Goal: Complete application form: Complete application form

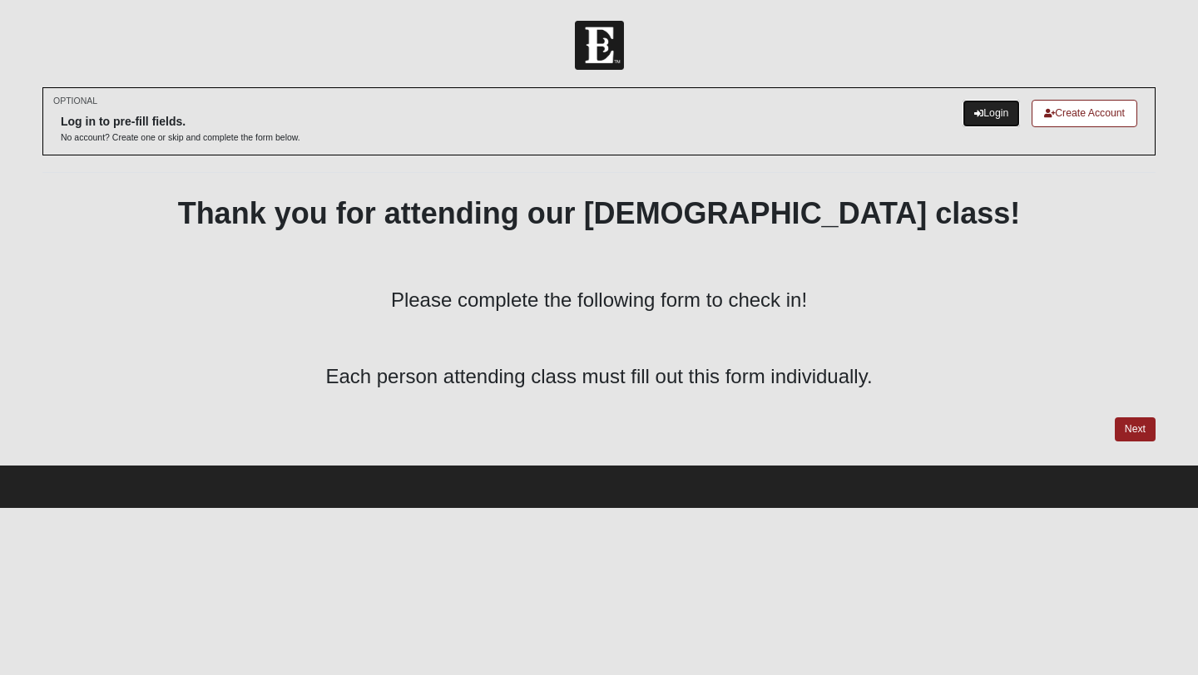
click at [988, 121] on link "Login" at bounding box center [990, 113] width 57 height 27
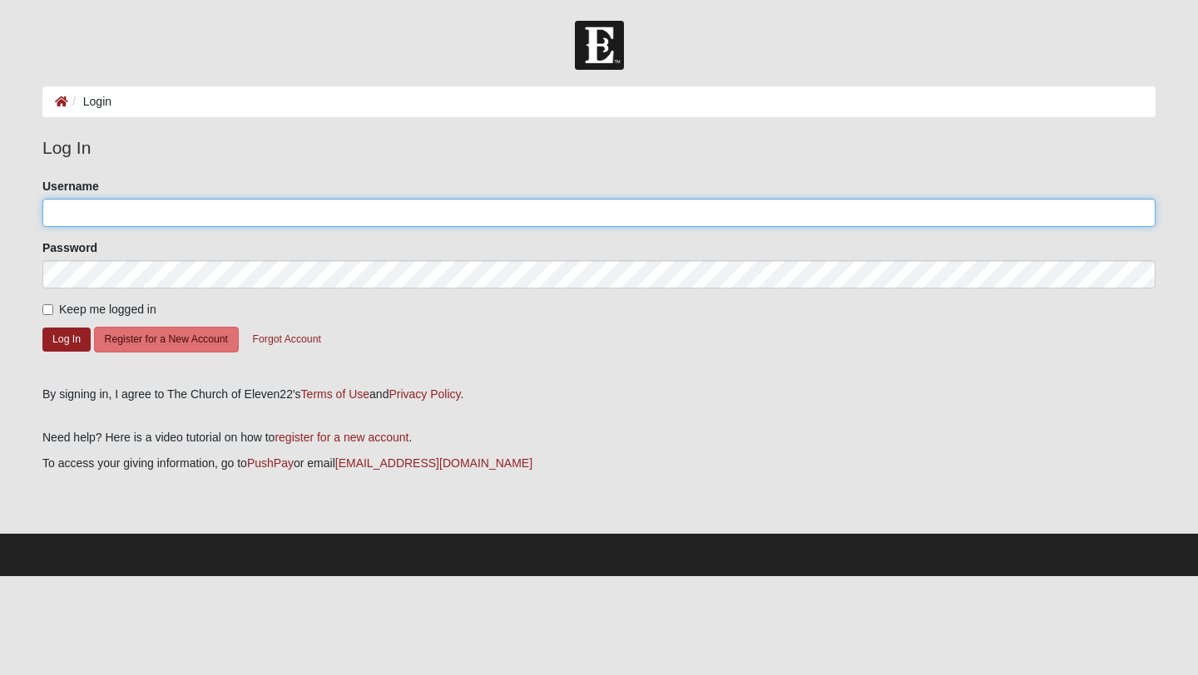
click at [128, 219] on input "Username" at bounding box center [598, 213] width 1113 height 28
type input "[PERSON_NAME][EMAIL_ADDRESS][DOMAIN_NAME]"
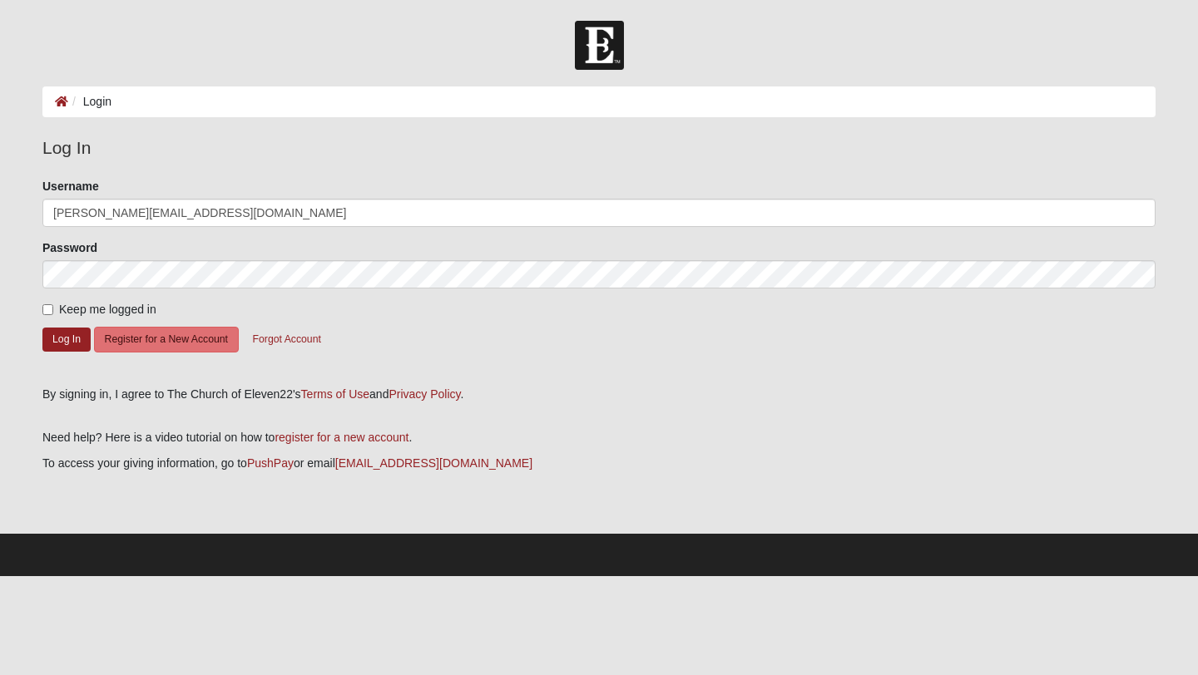
click at [52, 315] on label "Keep me logged in" at bounding box center [99, 309] width 114 height 17
click at [52, 315] on input "Keep me logged in" at bounding box center [47, 309] width 11 height 11
checkbox input "true"
click at [81, 348] on button "Log In" at bounding box center [66, 340] width 48 height 24
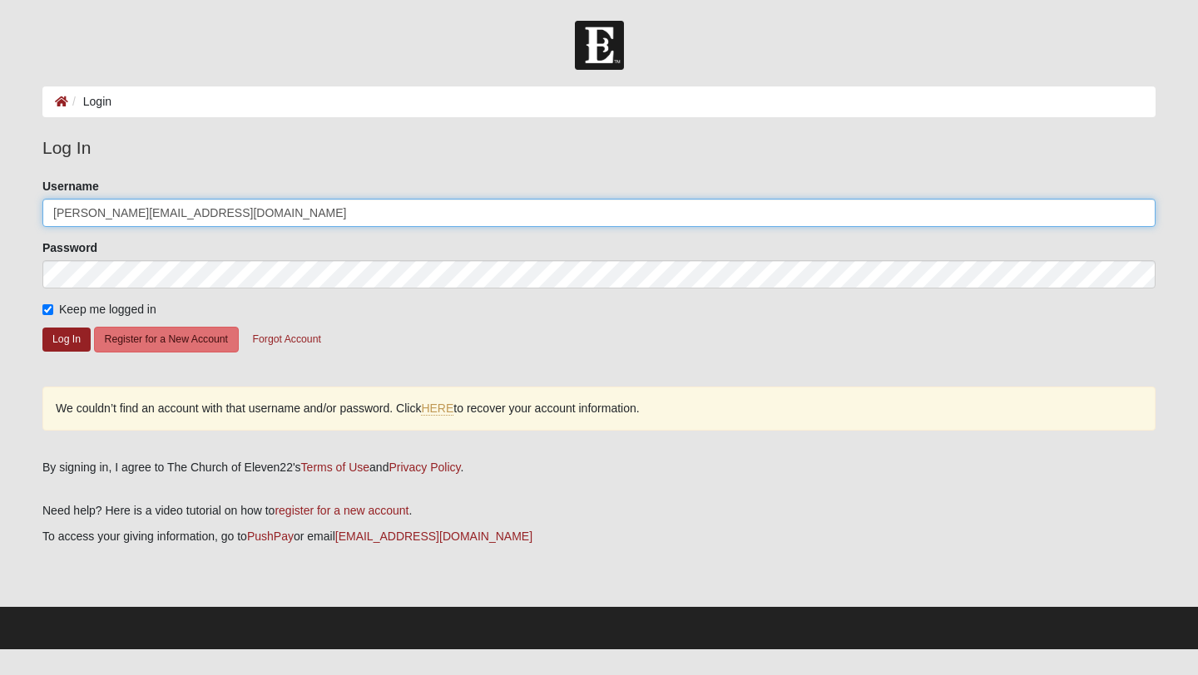
click at [114, 216] on input "[PERSON_NAME][EMAIL_ADDRESS][DOMAIN_NAME]" at bounding box center [598, 213] width 1113 height 28
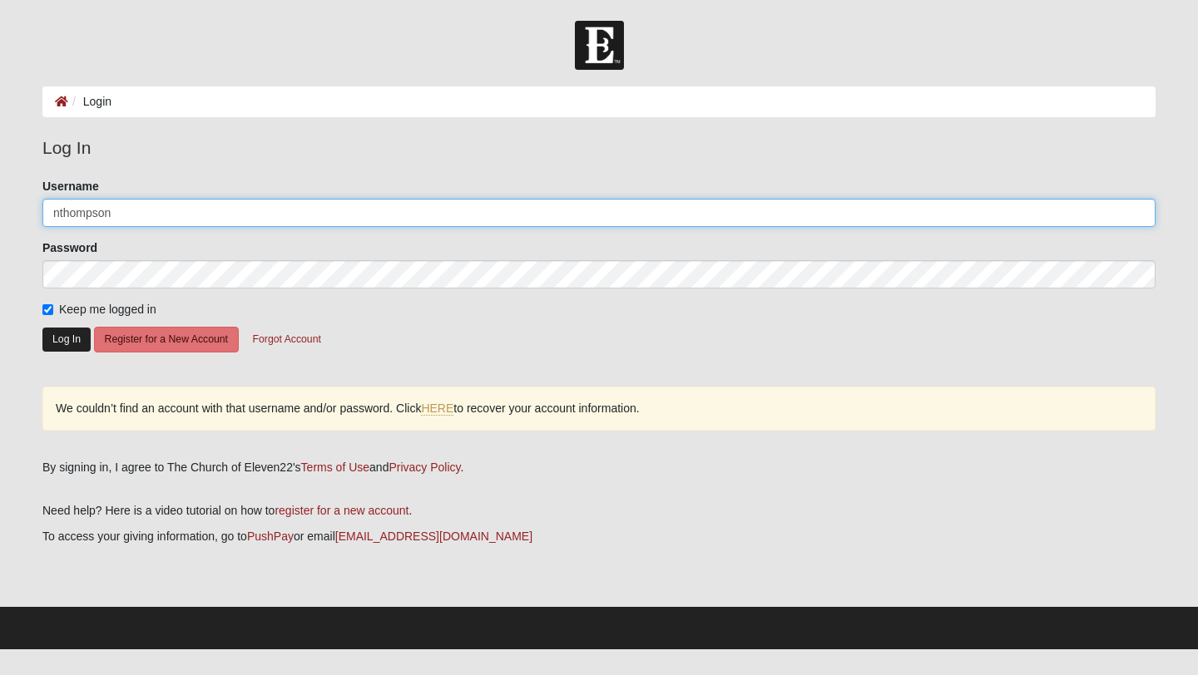
type input "nthompson"
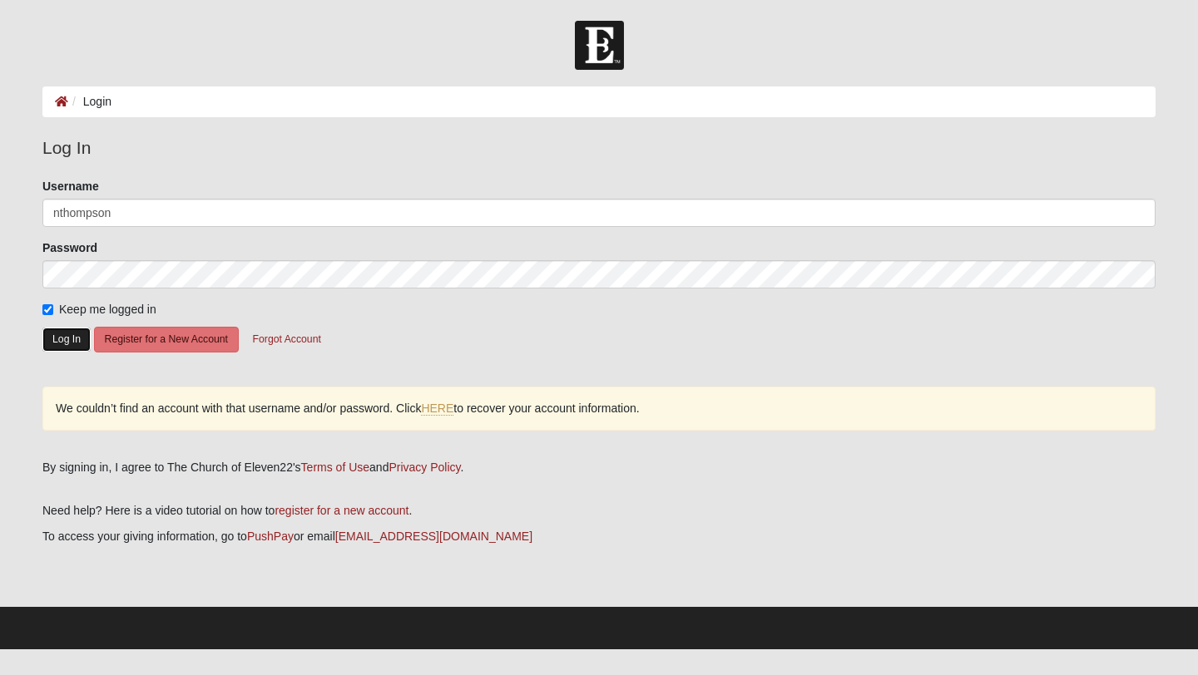
click at [72, 347] on button "Log In" at bounding box center [66, 340] width 48 height 24
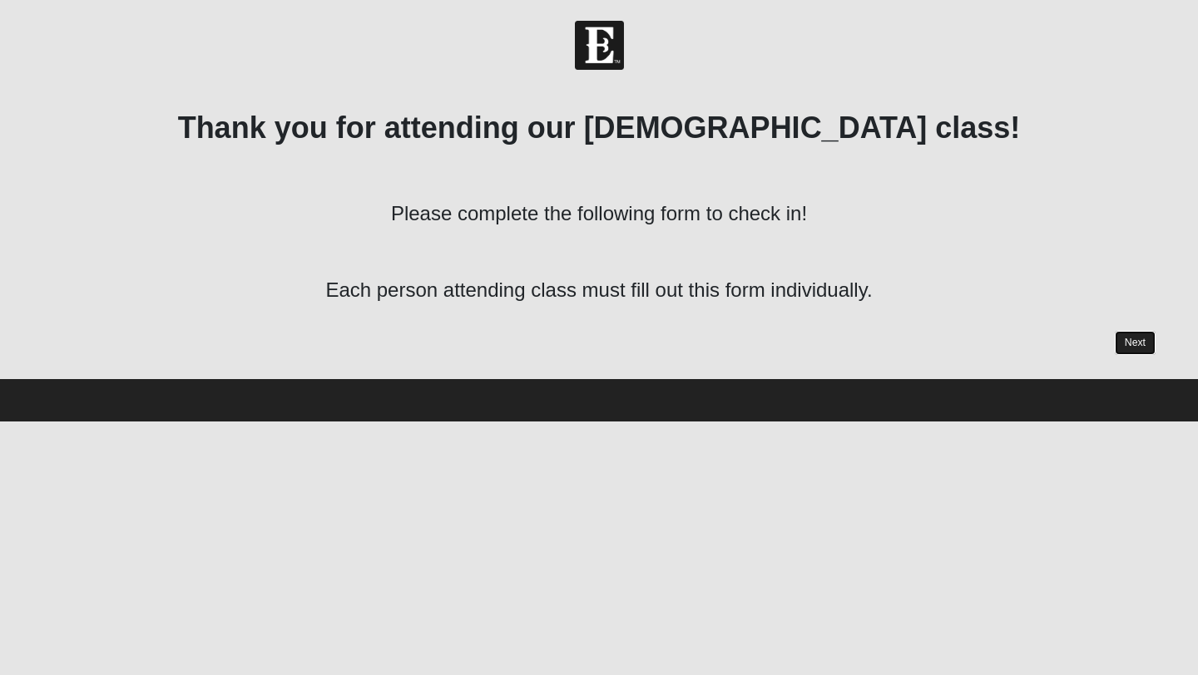
click at [1146, 350] on link "Next" at bounding box center [1135, 343] width 41 height 24
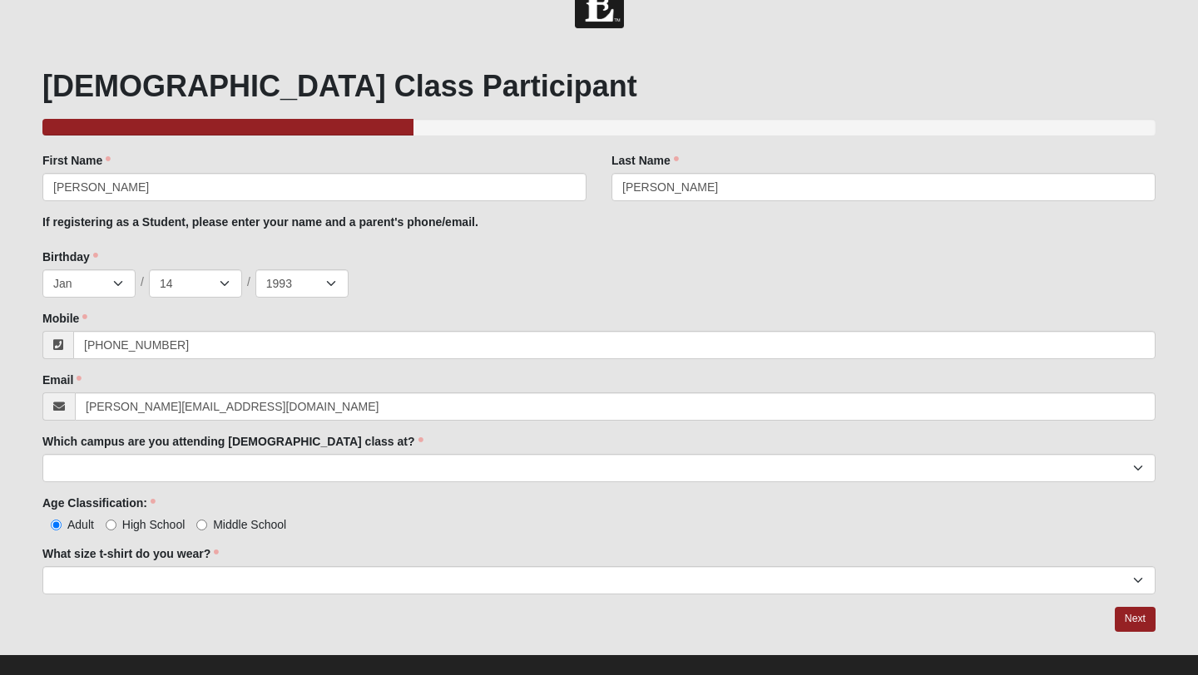
scroll to position [47, 0]
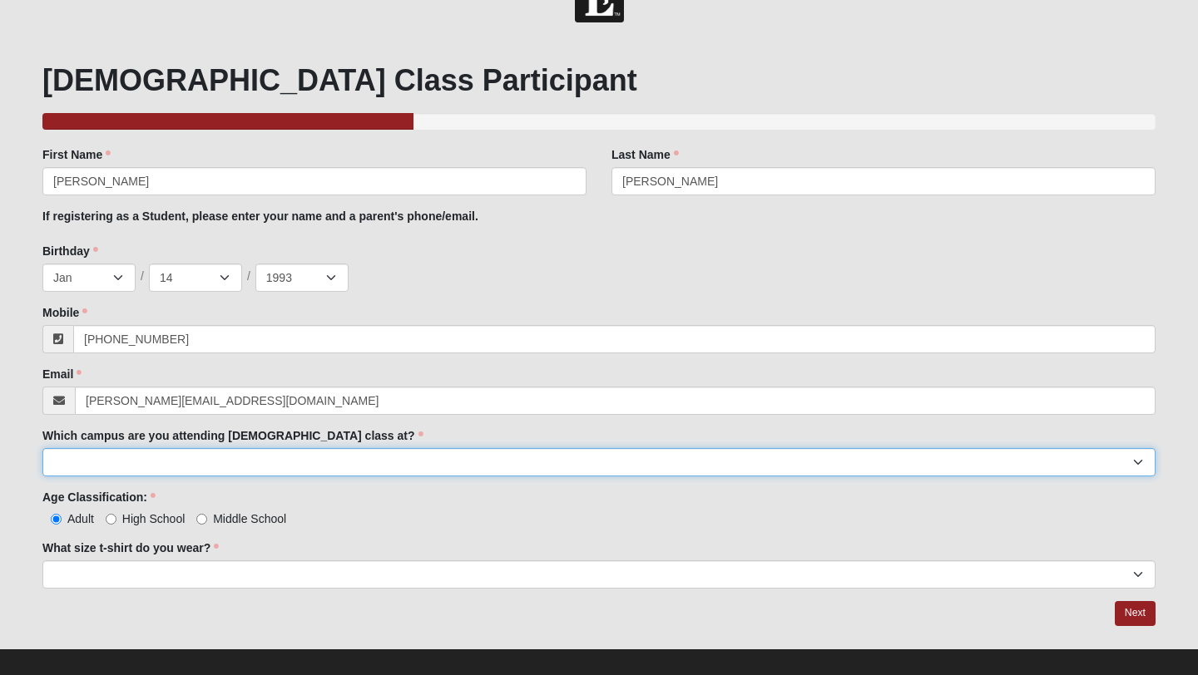
click at [302, 461] on select "Arlington Baymeadows Eleven22 Online Fleming Island Jesup Mandarin North Jax Or…" at bounding box center [598, 462] width 1113 height 28
select select "11"
click at [42, 448] on select "Arlington Baymeadows Eleven22 Online Fleming Island Jesup Mandarin North Jax Or…" at bounding box center [598, 462] width 1113 height 28
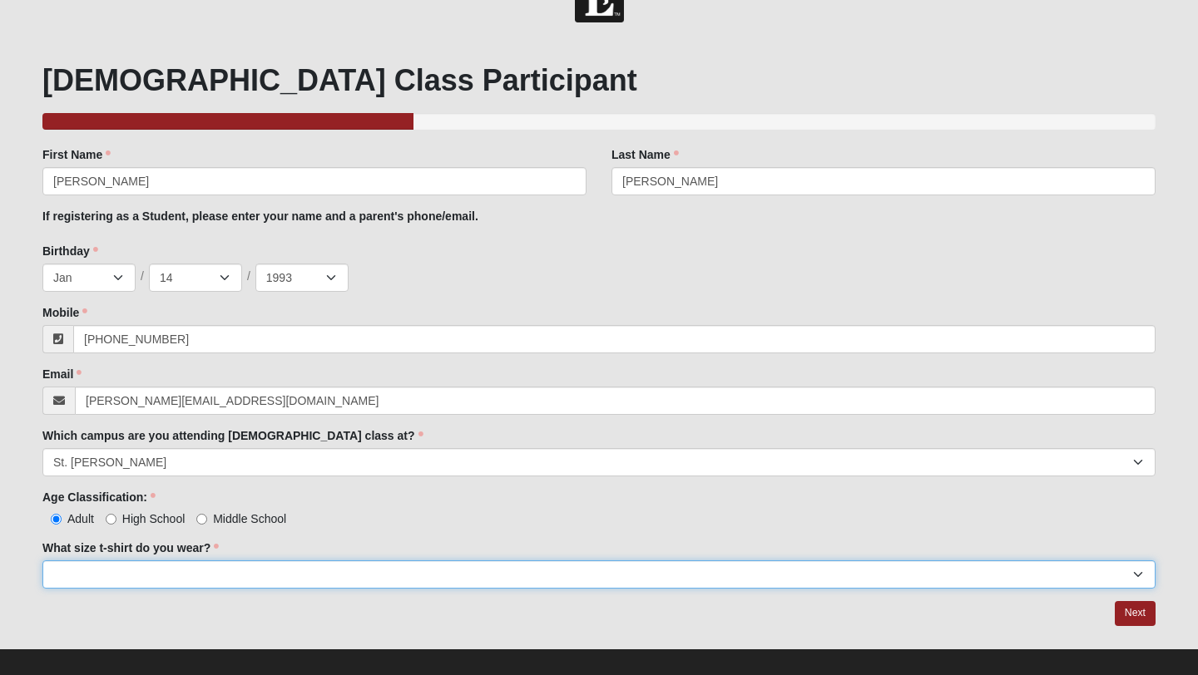
click at [182, 572] on select "Small Medium Large XL 2XL 3XL" at bounding box center [598, 575] width 1113 height 28
click at [42, 561] on select "Small Medium Large XL 2XL 3XL" at bounding box center [598, 575] width 1113 height 28
click at [107, 581] on select "Small Medium Large XL 2XL 3XL" at bounding box center [598, 575] width 1113 height 28
click at [42, 561] on select "Small Medium Large XL 2XL 3XL" at bounding box center [598, 575] width 1113 height 28
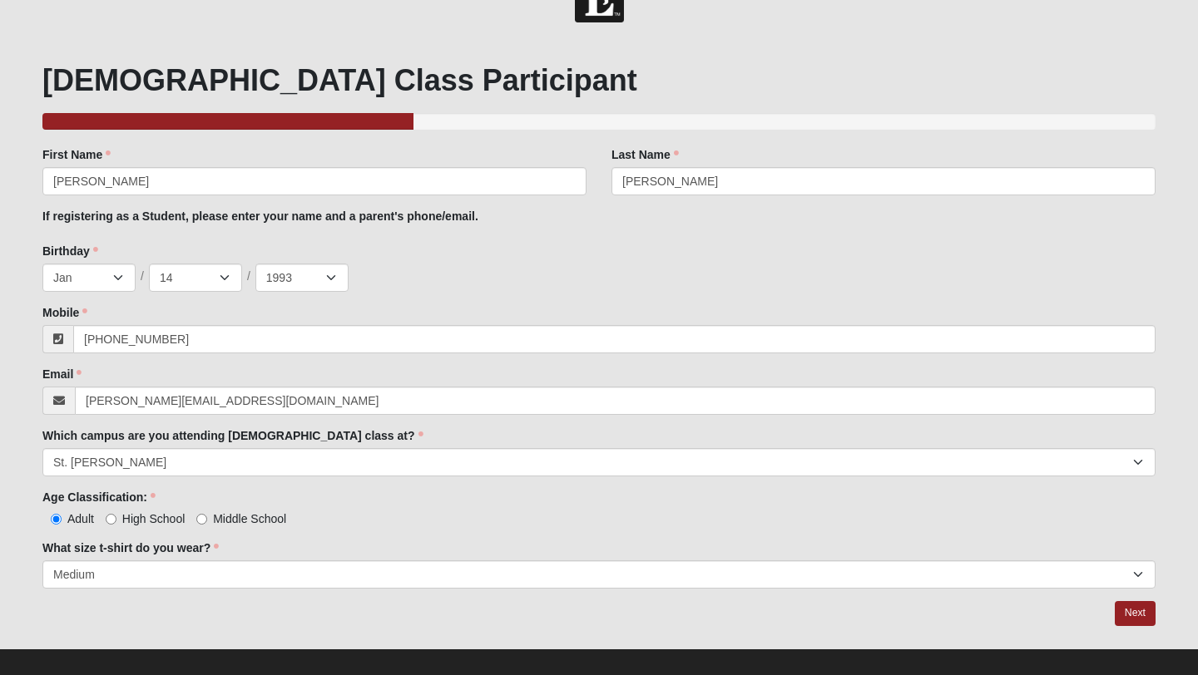
click at [97, 635] on div "Baptism Class Participant 33.333333333333333333333333330% Complete Family Membe…" at bounding box center [599, 344] width 1138 height 608
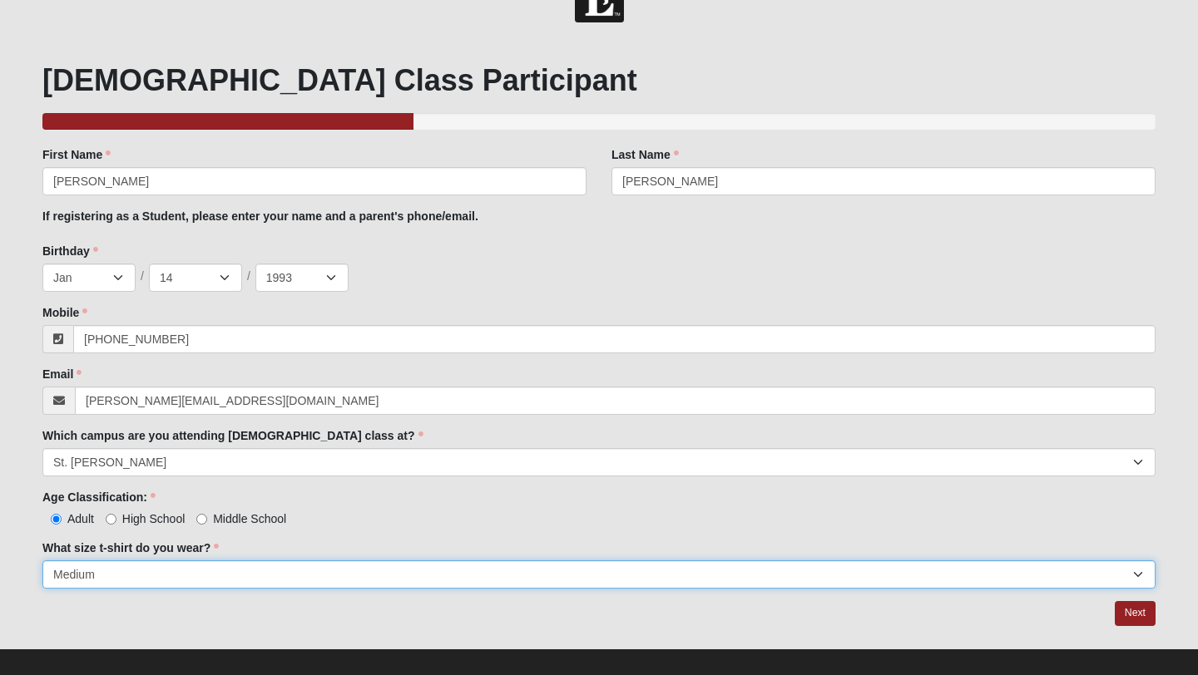
click at [124, 570] on select "Small Medium Large XL 2XL 3XL" at bounding box center [598, 575] width 1113 height 28
click at [42, 561] on select "Small Medium Large XL 2XL 3XL" at bounding box center [598, 575] width 1113 height 28
click at [117, 586] on select "Small Medium Large XL 2XL 3XL" at bounding box center [598, 575] width 1113 height 28
select select "Small"
click at [42, 561] on select "Small Medium Large XL 2XL 3XL" at bounding box center [598, 575] width 1113 height 28
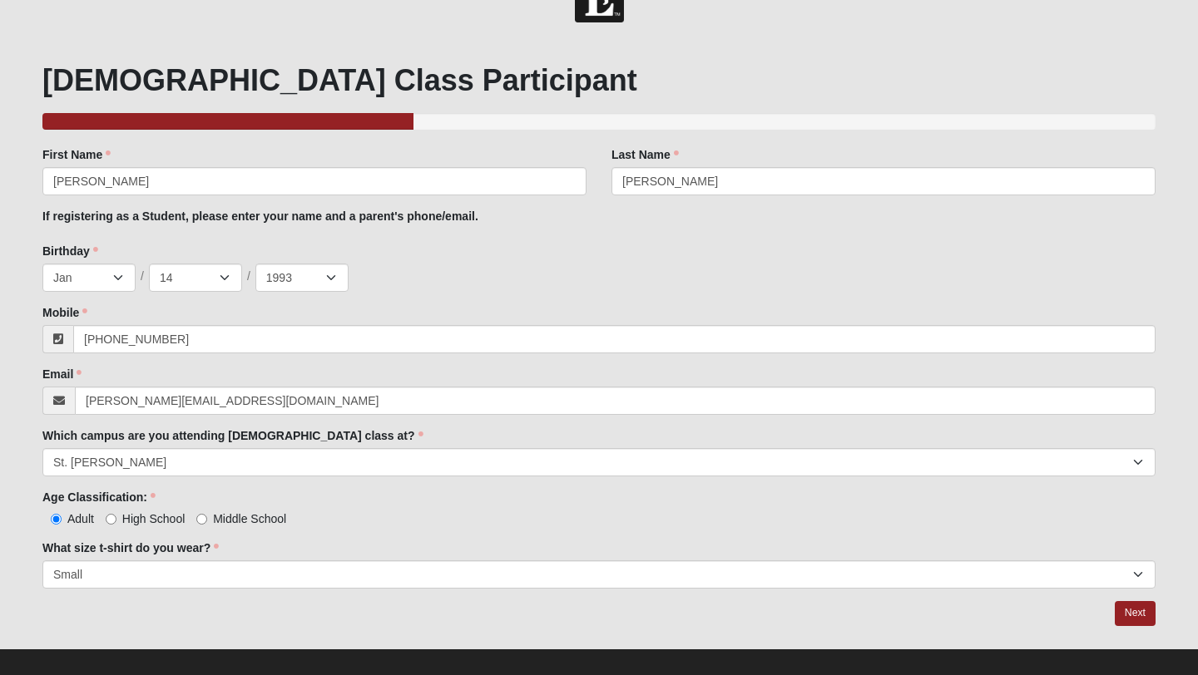
click at [110, 614] on div at bounding box center [598, 613] width 1113 height 25
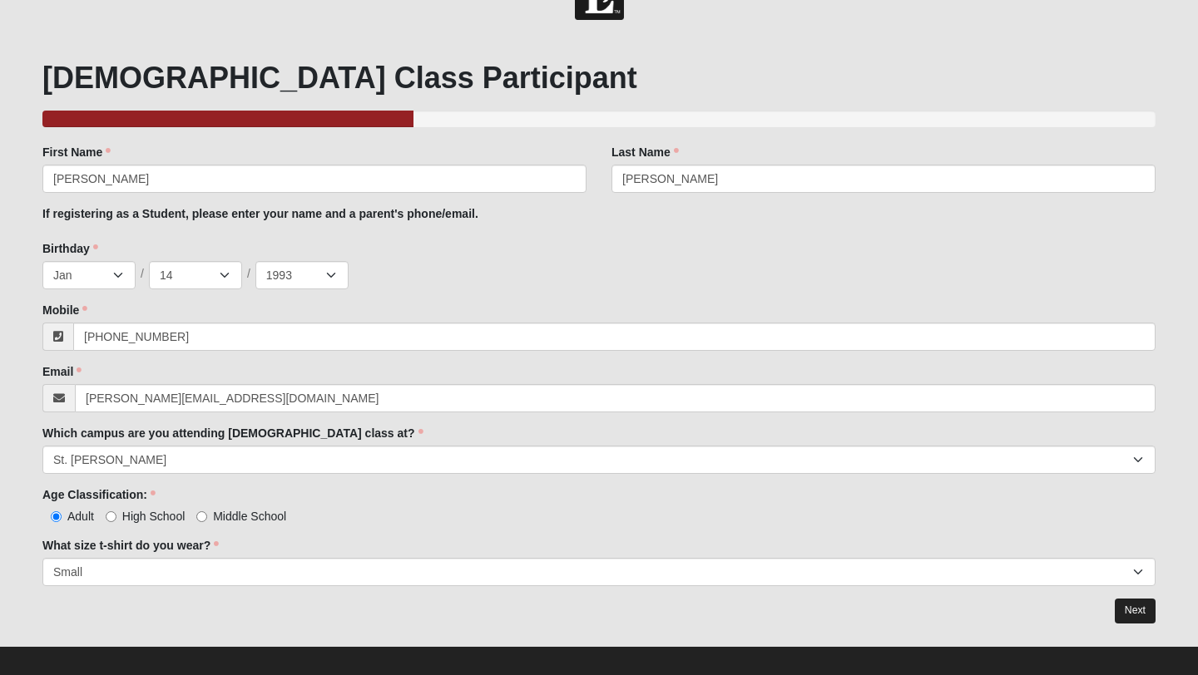
scroll to position [64, 0]
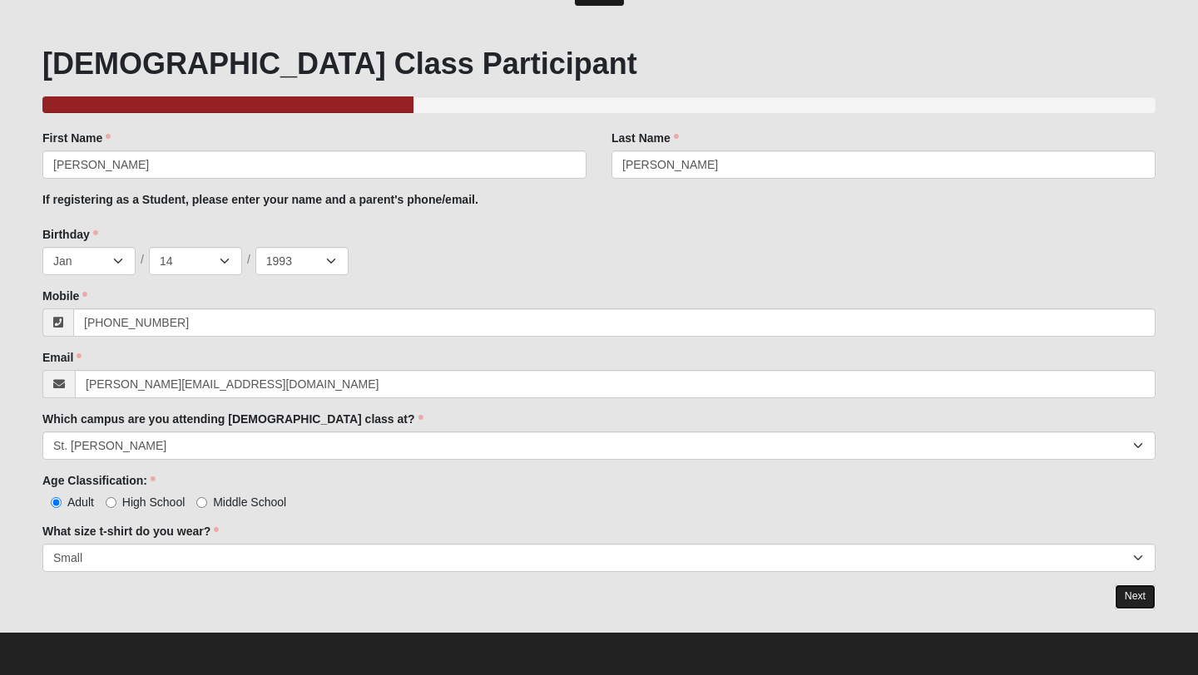
click at [1129, 602] on link "Next" at bounding box center [1135, 597] width 41 height 24
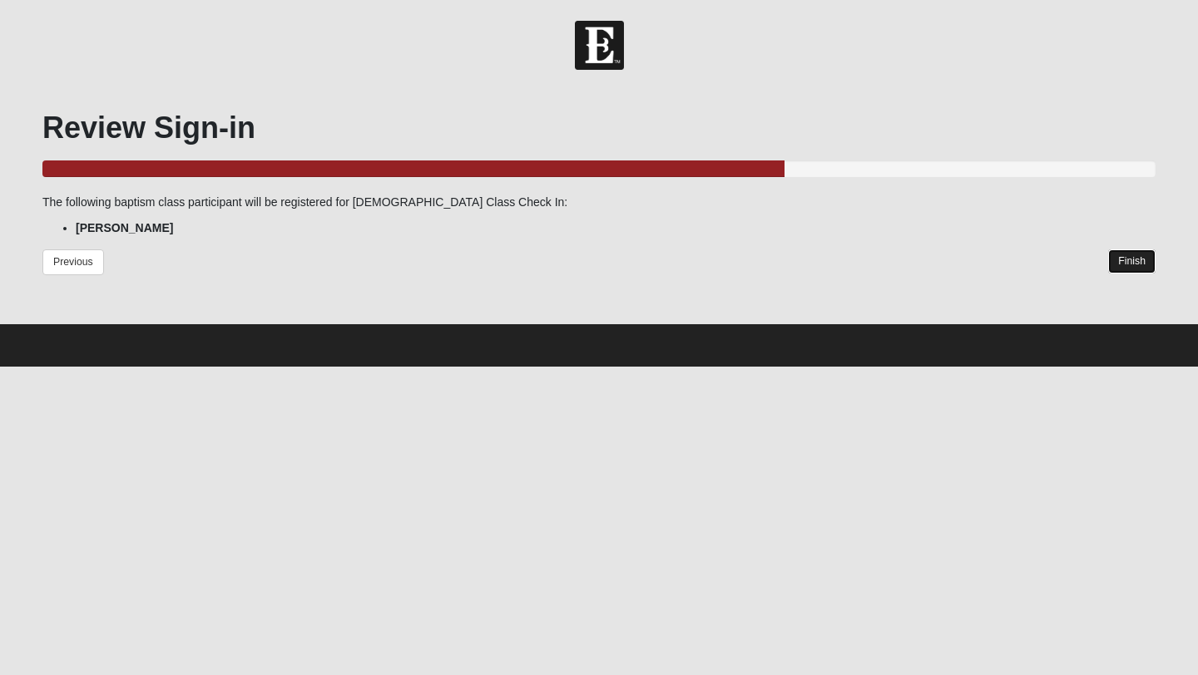
click at [1121, 258] on link "Finish" at bounding box center [1131, 262] width 47 height 24
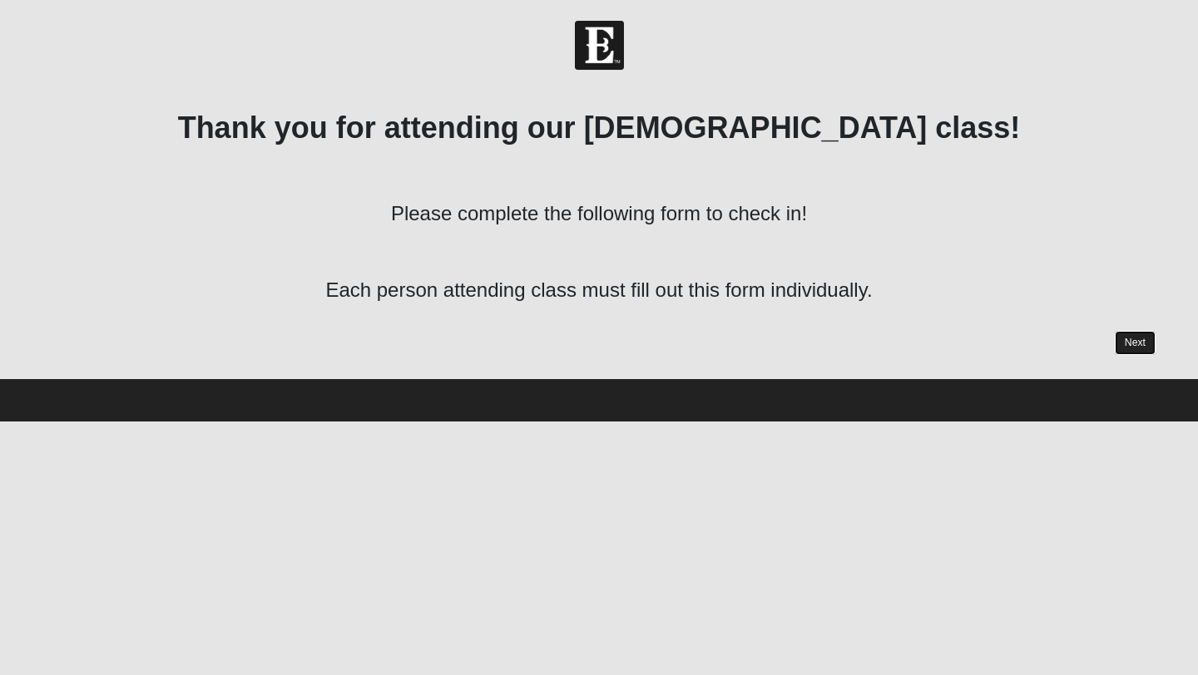
click at [1134, 342] on link "Next" at bounding box center [1135, 343] width 41 height 24
